Goal: Task Accomplishment & Management: Manage account settings

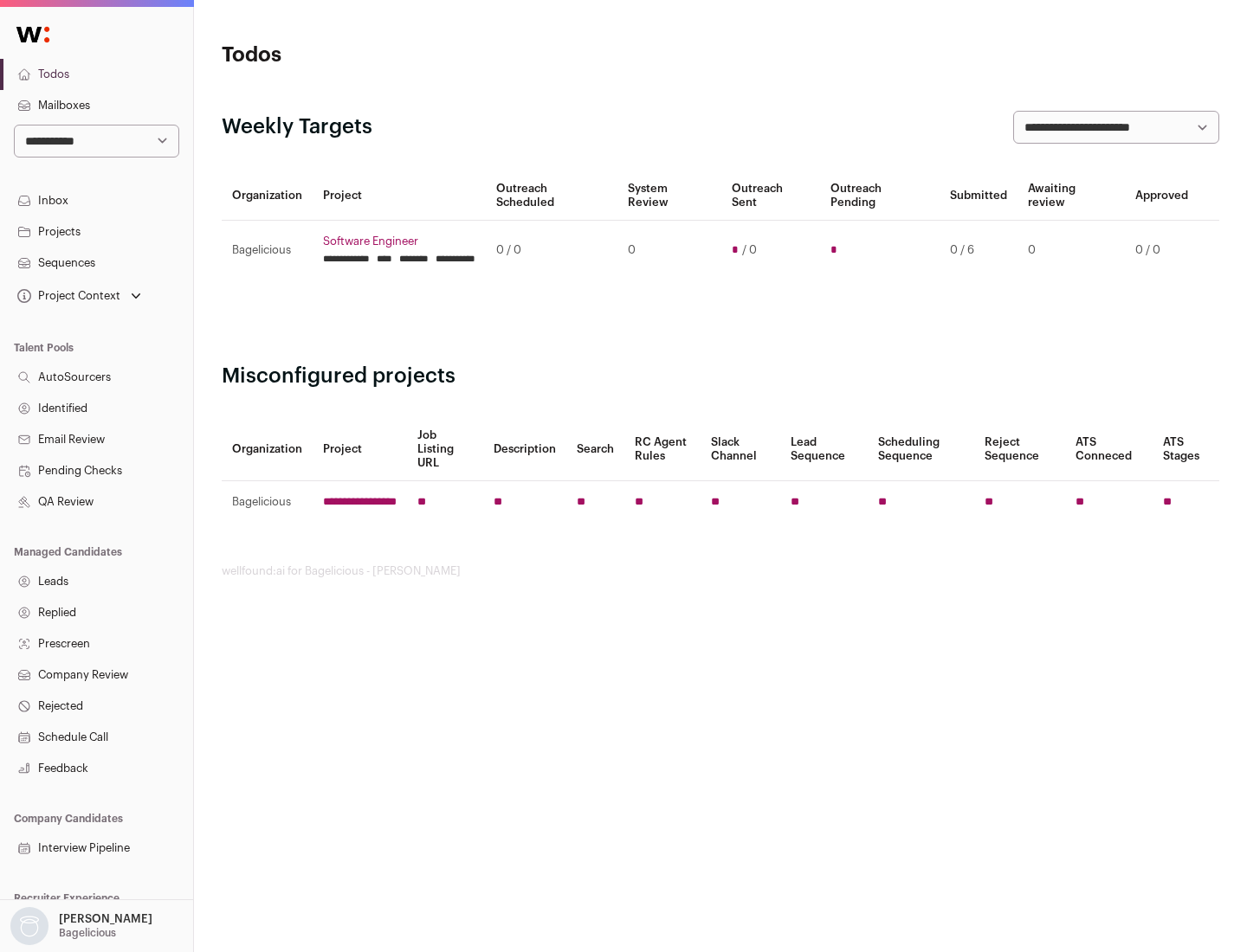
click at [97, 231] on link "Projects" at bounding box center [97, 232] width 193 height 31
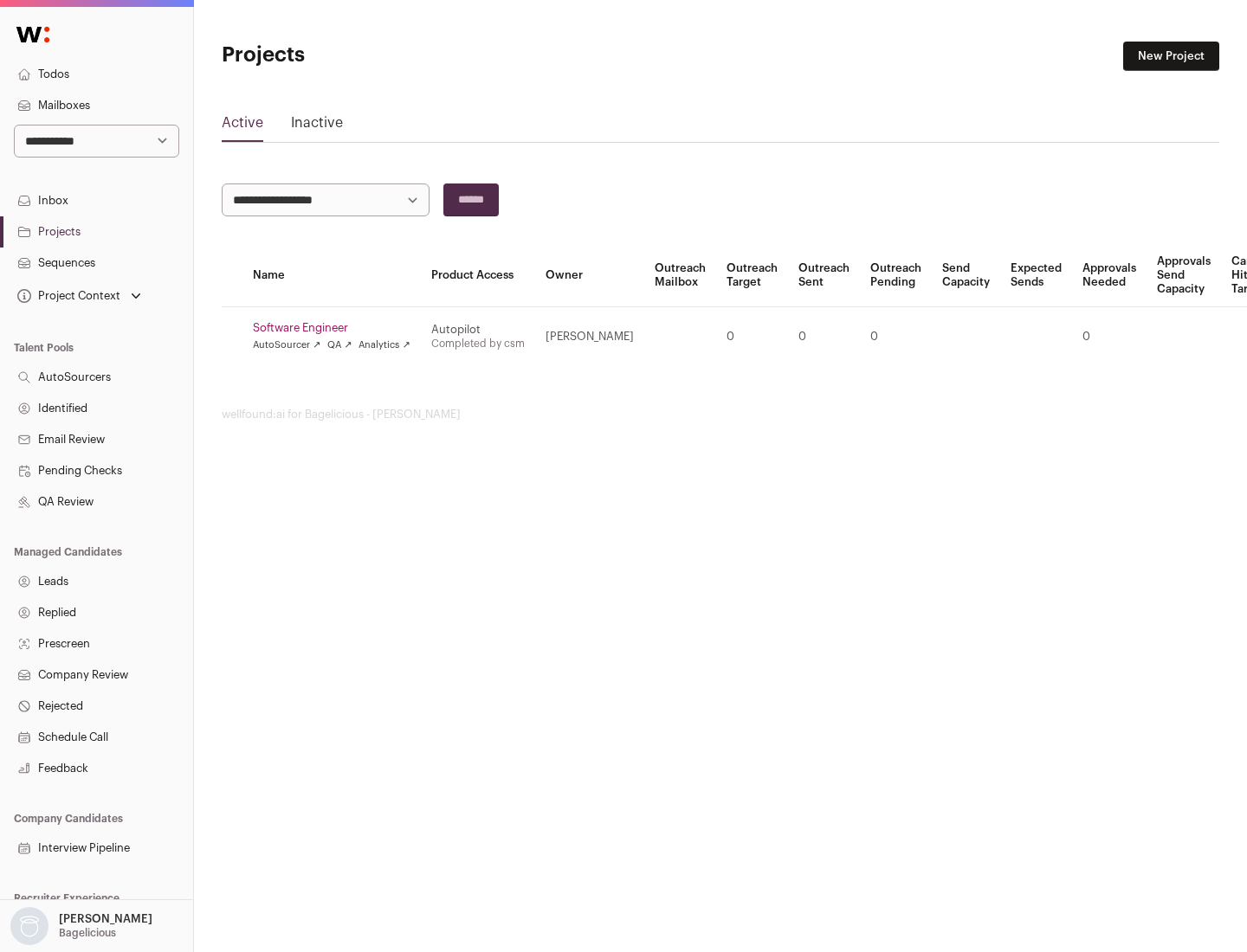
click at [337, 328] on link "Software Engineer" at bounding box center [331, 328] width 157 height 14
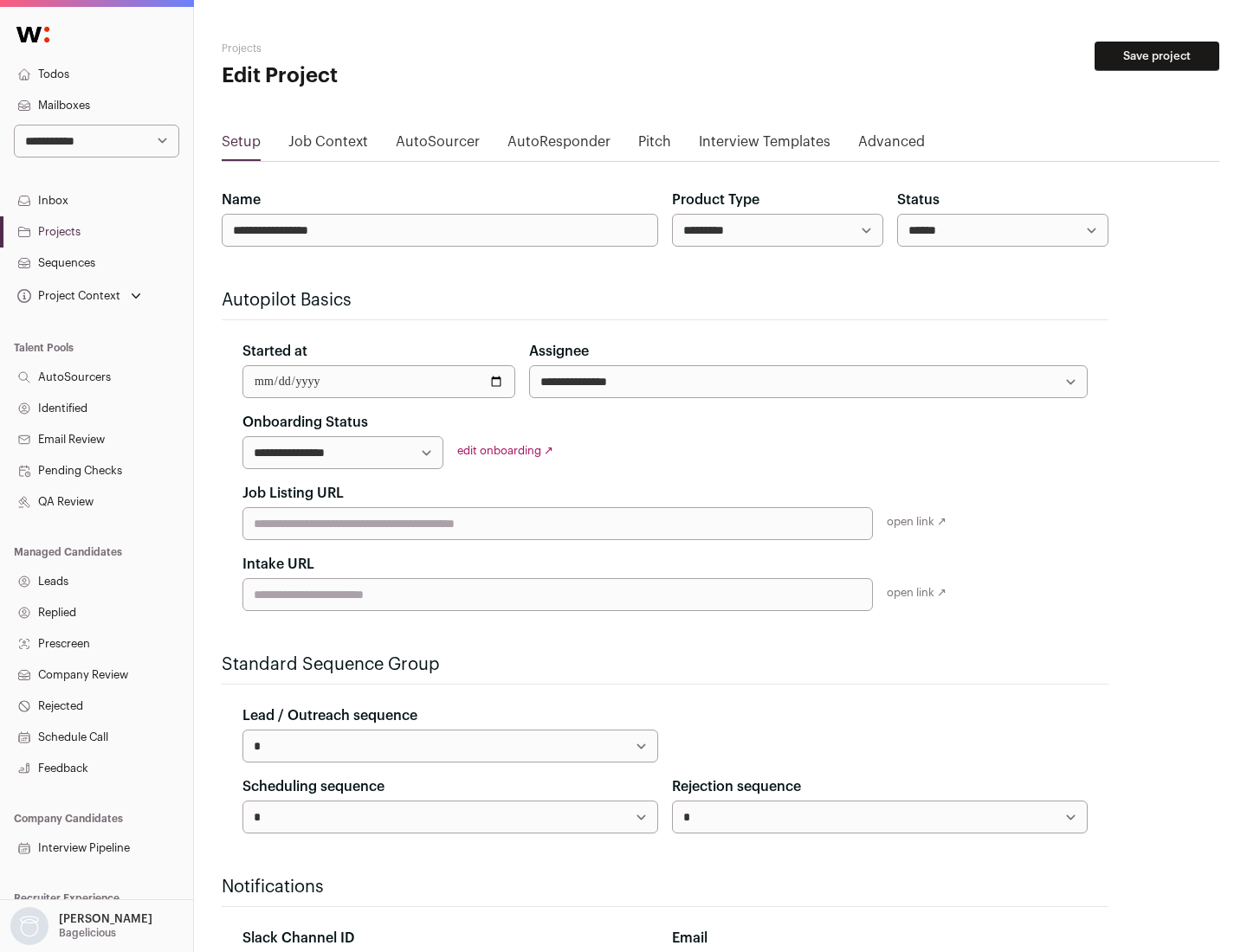
click at [1157, 57] on button "Save project" at bounding box center [1156, 57] width 124 height 30
